Goal: Obtain resource: Download file/media

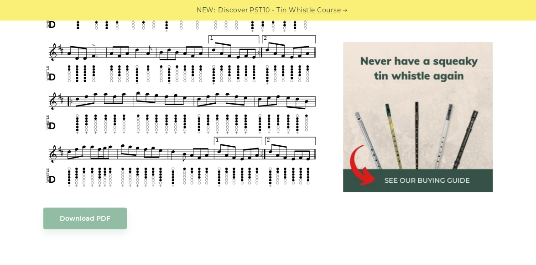
scroll to position [565, 0]
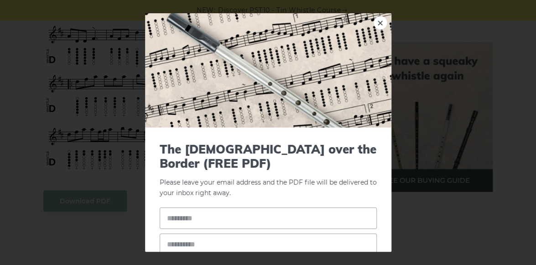
click at [77, 197] on body "NEW: Discover PST10 - Tin Whistle Course Lessons Fingering Charts Tabs & Notes …" at bounding box center [268, 237] width 536 height 1604
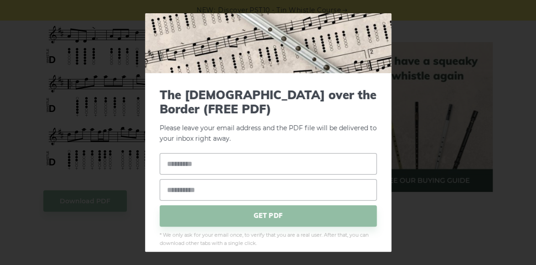
scroll to position [57, 0]
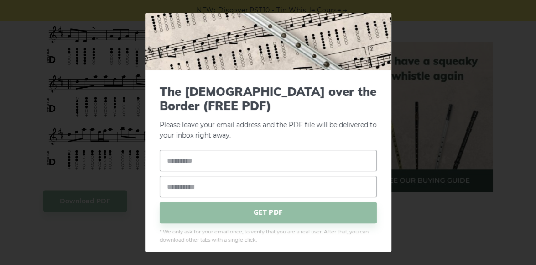
click at [99, 103] on div "× The Scotsman over the Border (FREE PDF) Please leave your email address and t…" at bounding box center [268, 132] width 536 height 265
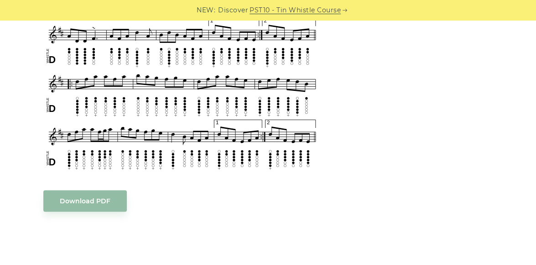
scroll to position [565, 0]
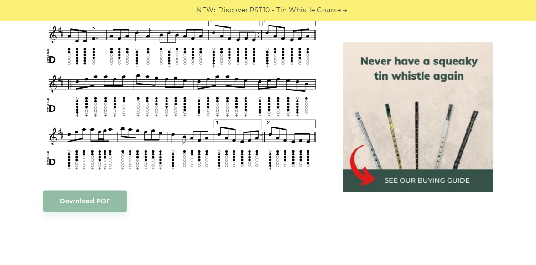
click at [330, 104] on div "Sheet music notes and tab to play The Scotsman over the Border on a tin whistle…" at bounding box center [182, 105] width 300 height 818
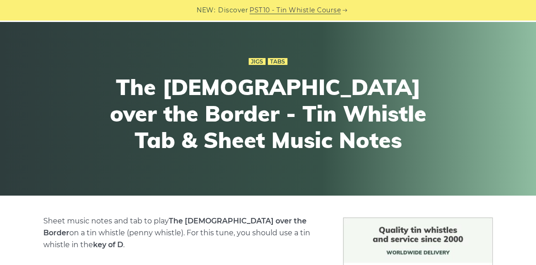
scroll to position [0, 0]
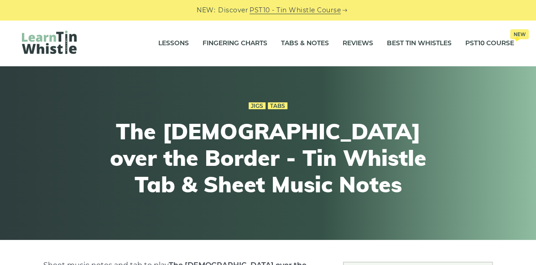
click at [56, 44] on img at bounding box center [49, 42] width 55 height 23
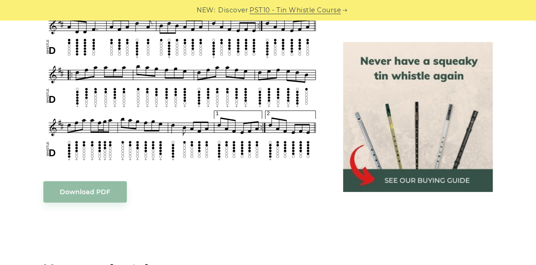
scroll to position [584, 0]
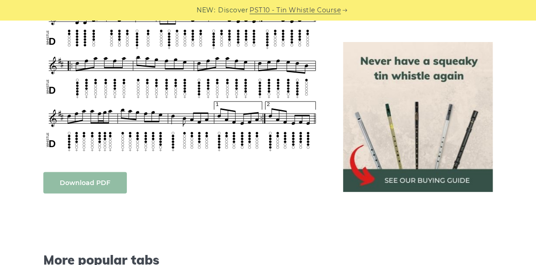
click at [85, 182] on body "NEW: Discover PST10 - Tin Whistle Course Lessons Fingering Charts Tabs & Notes …" at bounding box center [268, 218] width 536 height 1604
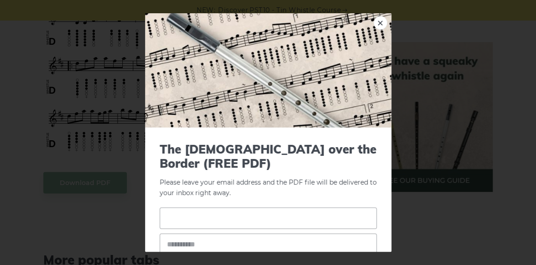
click at [194, 219] on input "text" at bounding box center [268, 217] width 217 height 21
type input "*******"
click at [196, 239] on input "email" at bounding box center [268, 243] width 217 height 21
type input "**********"
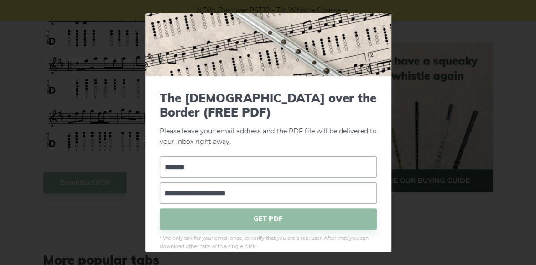
scroll to position [64, 0]
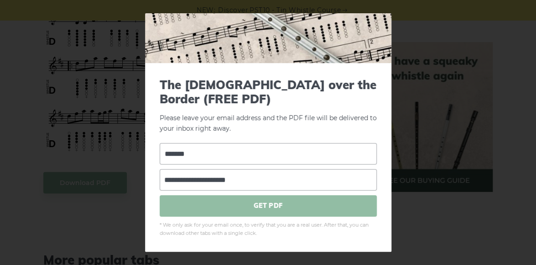
click at [264, 206] on span "GET PDF" at bounding box center [268, 205] width 217 height 21
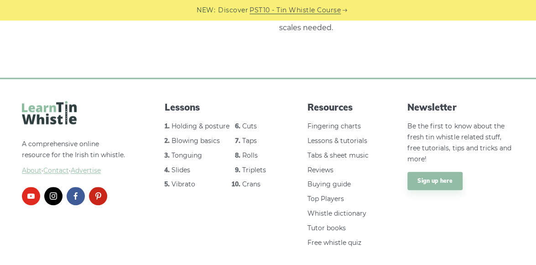
scroll to position [1993, 0]
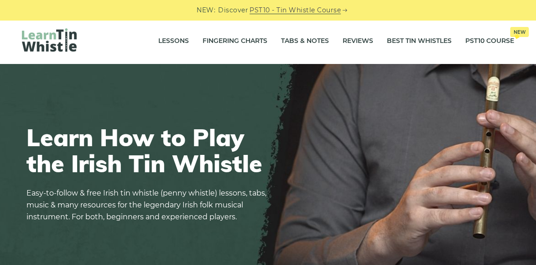
scroll to position [0, 0]
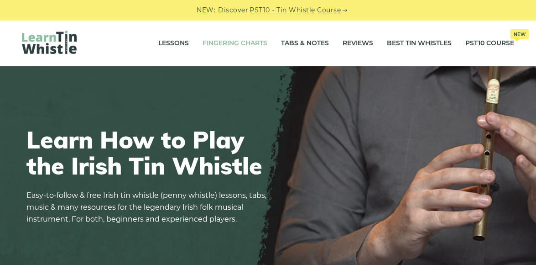
click at [238, 41] on link "Fingering Charts" at bounding box center [234, 43] width 65 height 23
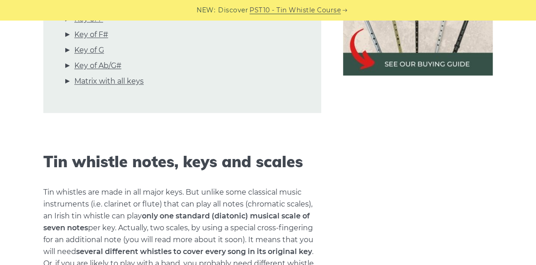
scroll to position [63, 0]
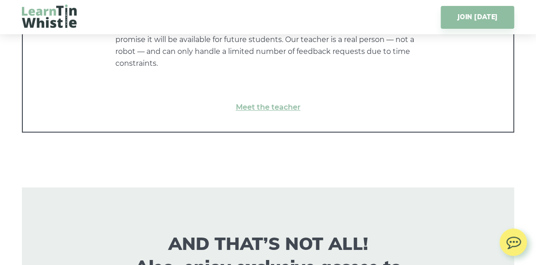
scroll to position [5150, 0]
